Goal: Task Accomplishment & Management: Complete application form

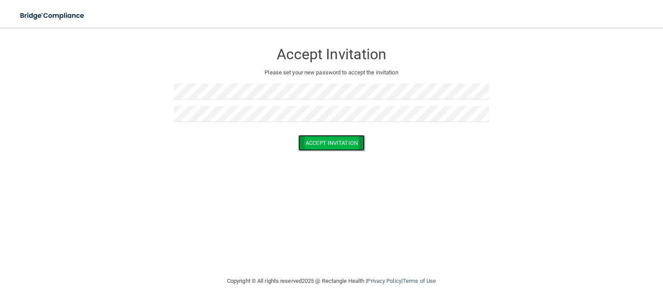
click at [313, 146] on button "Accept Invitation" at bounding box center [331, 143] width 66 height 16
click at [310, 137] on button "Accept Invitation" at bounding box center [331, 143] width 66 height 16
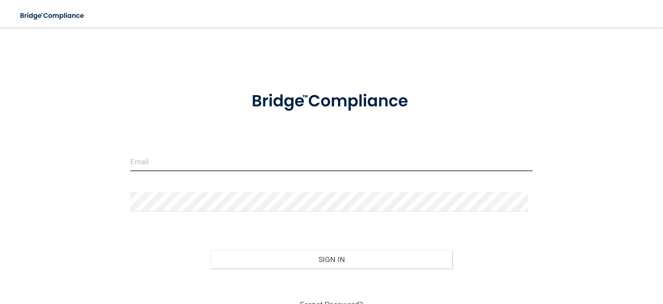
click at [188, 160] on input "email" at bounding box center [331, 161] width 402 height 19
type input "[EMAIL_ADDRESS][DOMAIN_NAME]"
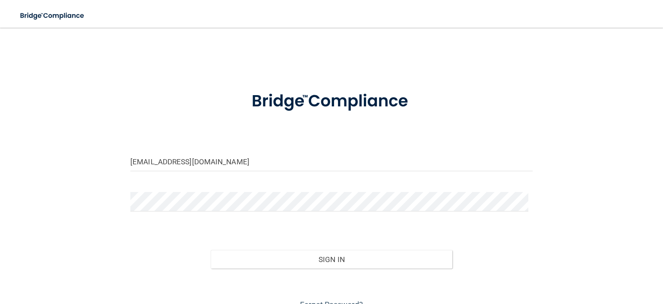
click at [194, 227] on form "[EMAIL_ADDRESS][DOMAIN_NAME] Invalid email/password. You don't have permission …" at bounding box center [331, 195] width 402 height 232
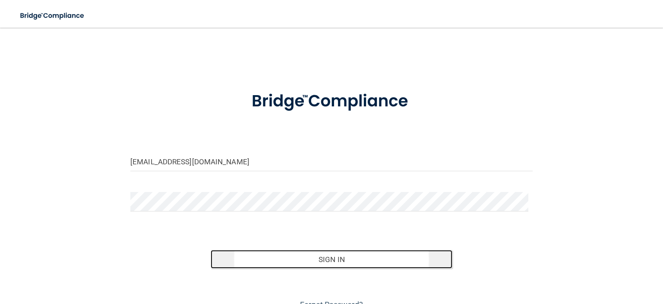
click at [244, 255] on button "Sign In" at bounding box center [331, 259] width 241 height 19
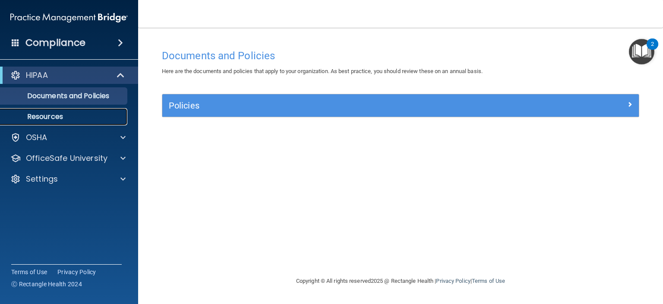
click at [73, 117] on p "Resources" at bounding box center [65, 116] width 118 height 9
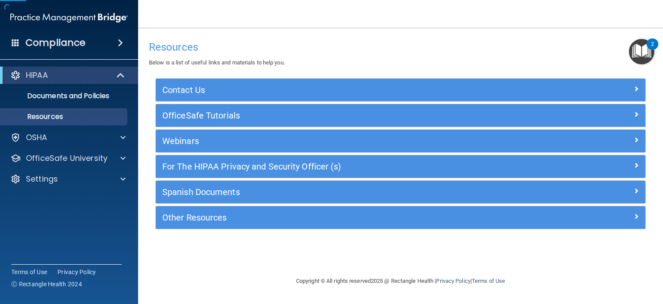
click at [82, 149] on div "HIPAA Documents and Policies Report an Incident Business Associates Emergency P…" at bounding box center [69, 128] width 139 height 131
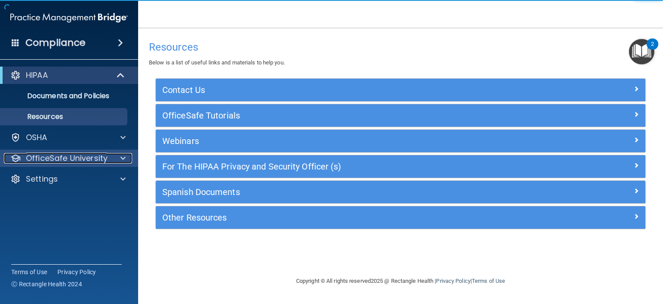
click at [92, 162] on p "OfficeSafe University" at bounding box center [67, 158] width 82 height 10
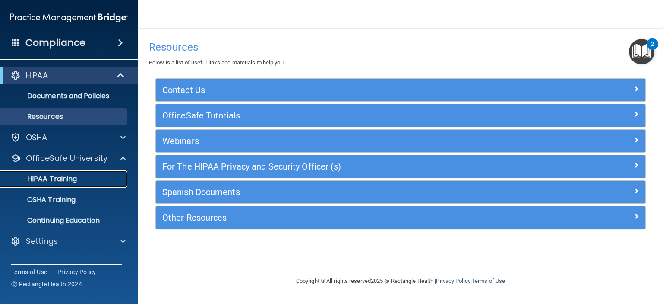
click at [88, 175] on div "HIPAA Training" at bounding box center [65, 178] width 118 height 9
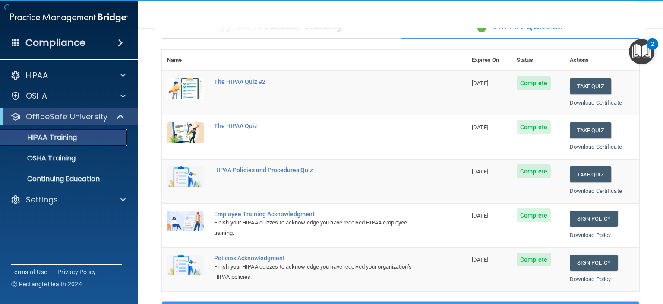
scroll to position [98, 0]
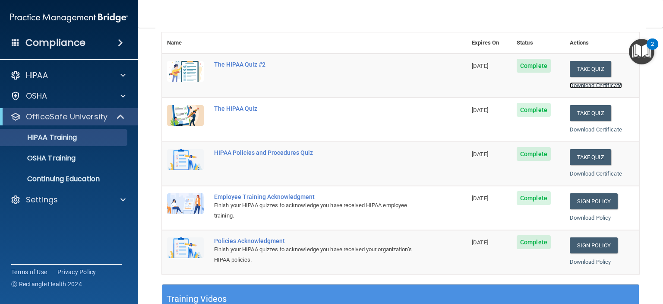
click at [601, 86] on link "Download Certificate" at bounding box center [596, 85] width 52 height 6
click at [599, 126] on link "Download Certificate" at bounding box center [596, 129] width 52 height 6
click at [574, 174] on link "Download Certificate" at bounding box center [596, 173] width 52 height 6
click at [579, 204] on link "Sign Policy" at bounding box center [594, 201] width 48 height 16
click at [601, 217] on link "Download Policy" at bounding box center [590, 217] width 41 height 6
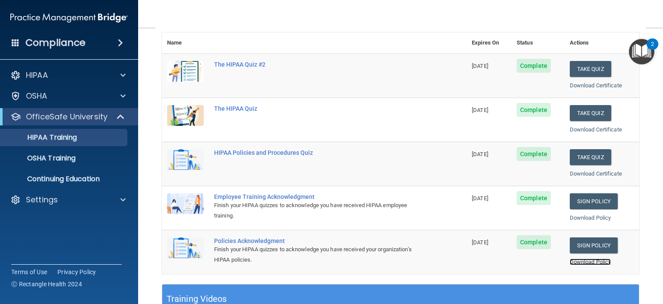
click at [570, 262] on link "Download Policy" at bounding box center [590, 261] width 41 height 6
click at [84, 154] on div "OSHA Training" at bounding box center [65, 158] width 118 height 9
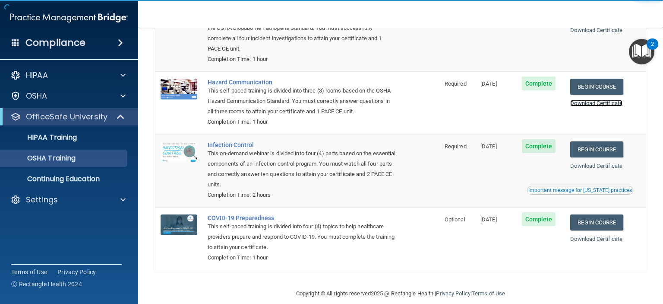
click at [588, 106] on link "Download Certificate" at bounding box center [596, 103] width 52 height 6
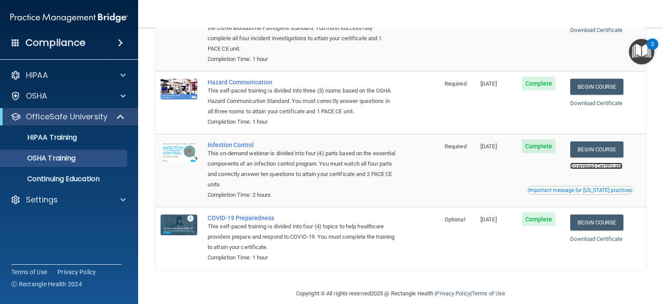
click at [585, 168] on link "Download Certificate" at bounding box center [596, 165] width 52 height 6
click at [581, 239] on link "Download Certificate" at bounding box center [596, 238] width 52 height 6
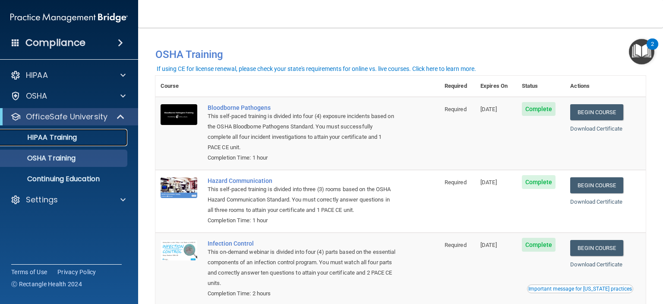
click at [73, 136] on p "HIPAA Training" at bounding box center [41, 137] width 71 height 9
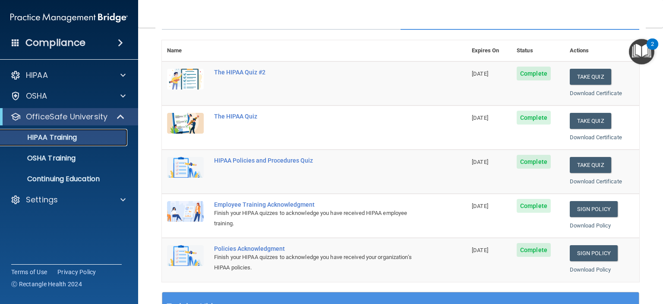
scroll to position [106, 0]
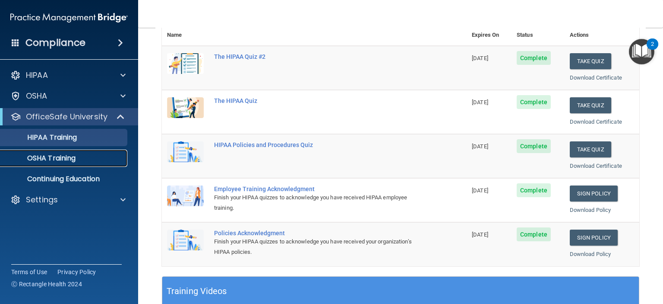
click at [53, 164] on link "OSHA Training" at bounding box center [59, 157] width 136 height 17
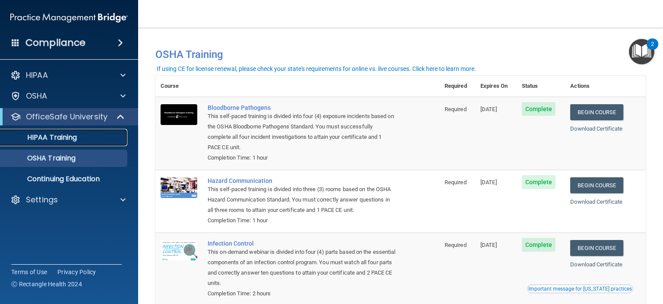
click at [76, 133] on p "HIPAA Training" at bounding box center [41, 137] width 71 height 9
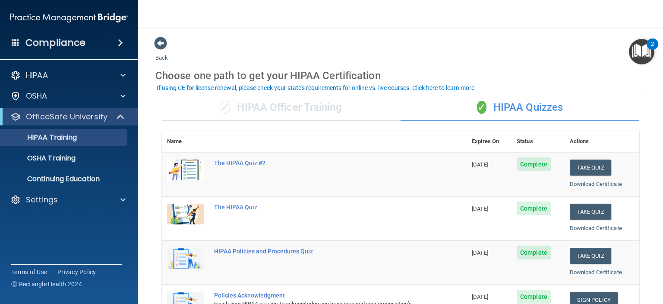
click at [120, 45] on span at bounding box center [120, 43] width 5 height 10
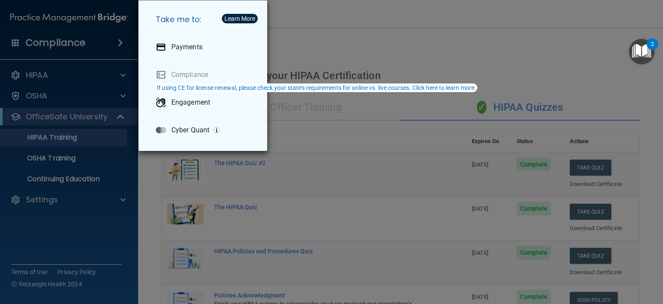
click at [120, 45] on div "Take me to: Payments Compliance Engagement Cyber Quant" at bounding box center [331, 152] width 663 height 304
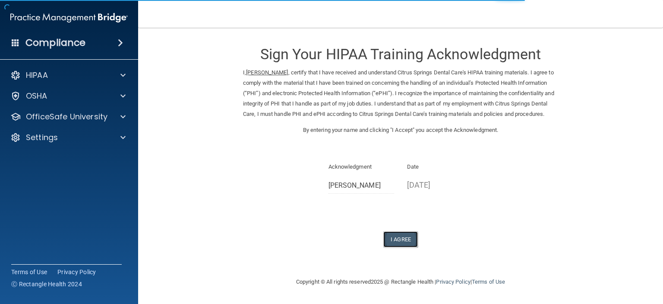
click at [393, 246] on button "I Agree" at bounding box center [400, 239] width 35 height 16
